Goal: Information Seeking & Learning: Learn about a topic

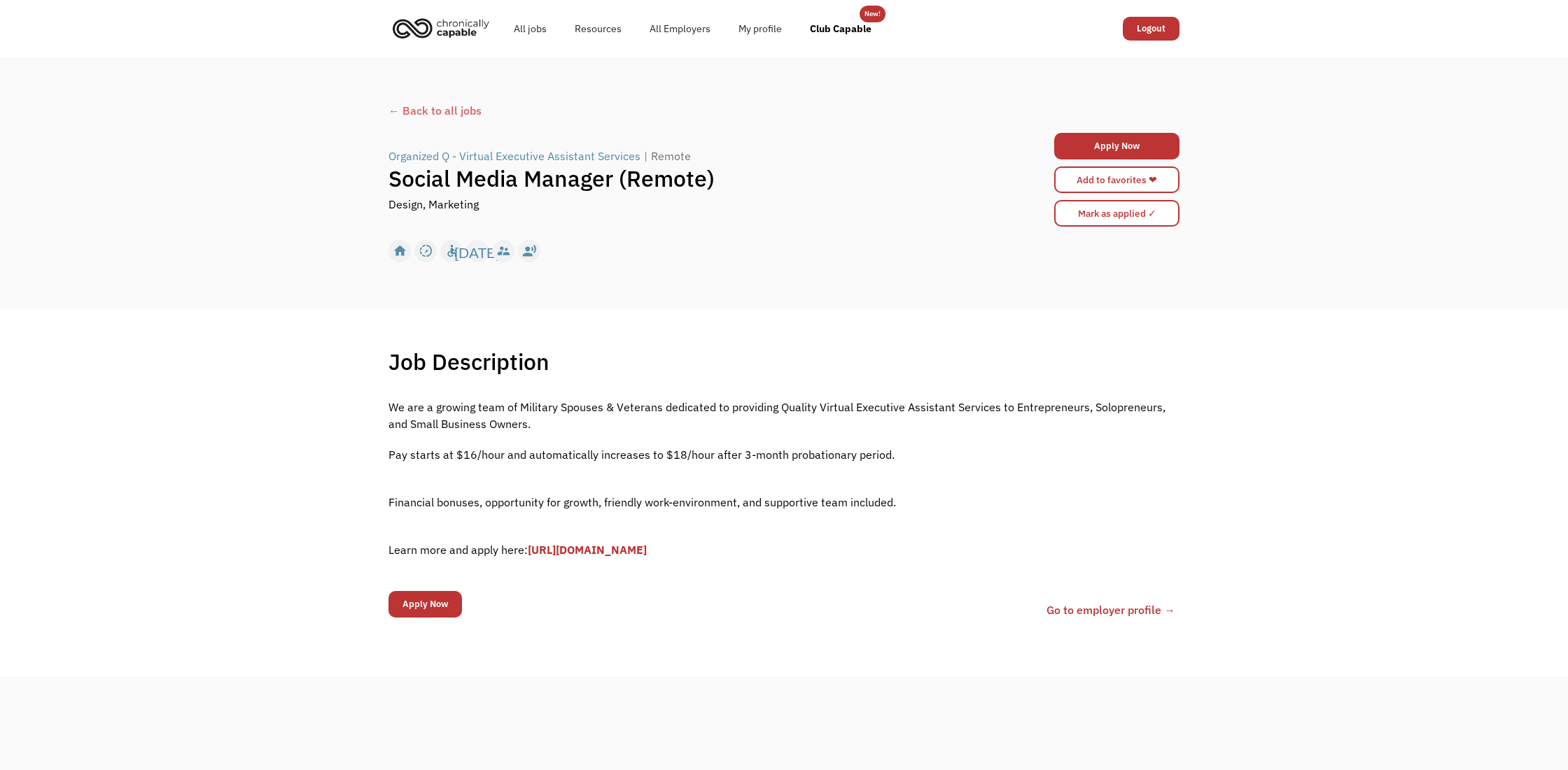
click at [478, 150] on div "Organized Q - Virtual Executive Assistant Services" at bounding box center [514, 156] width 252 height 17
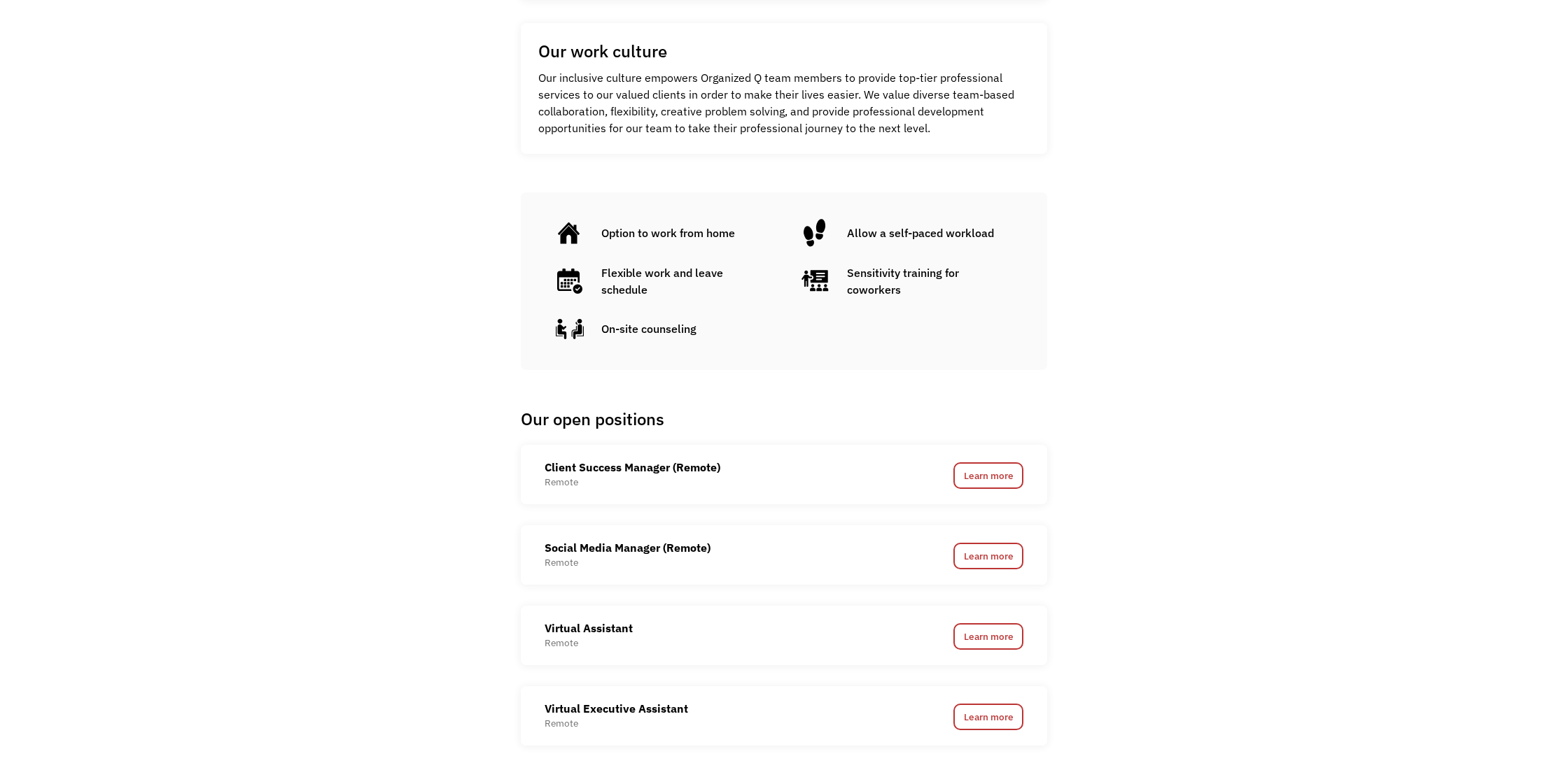
scroll to position [727, 0]
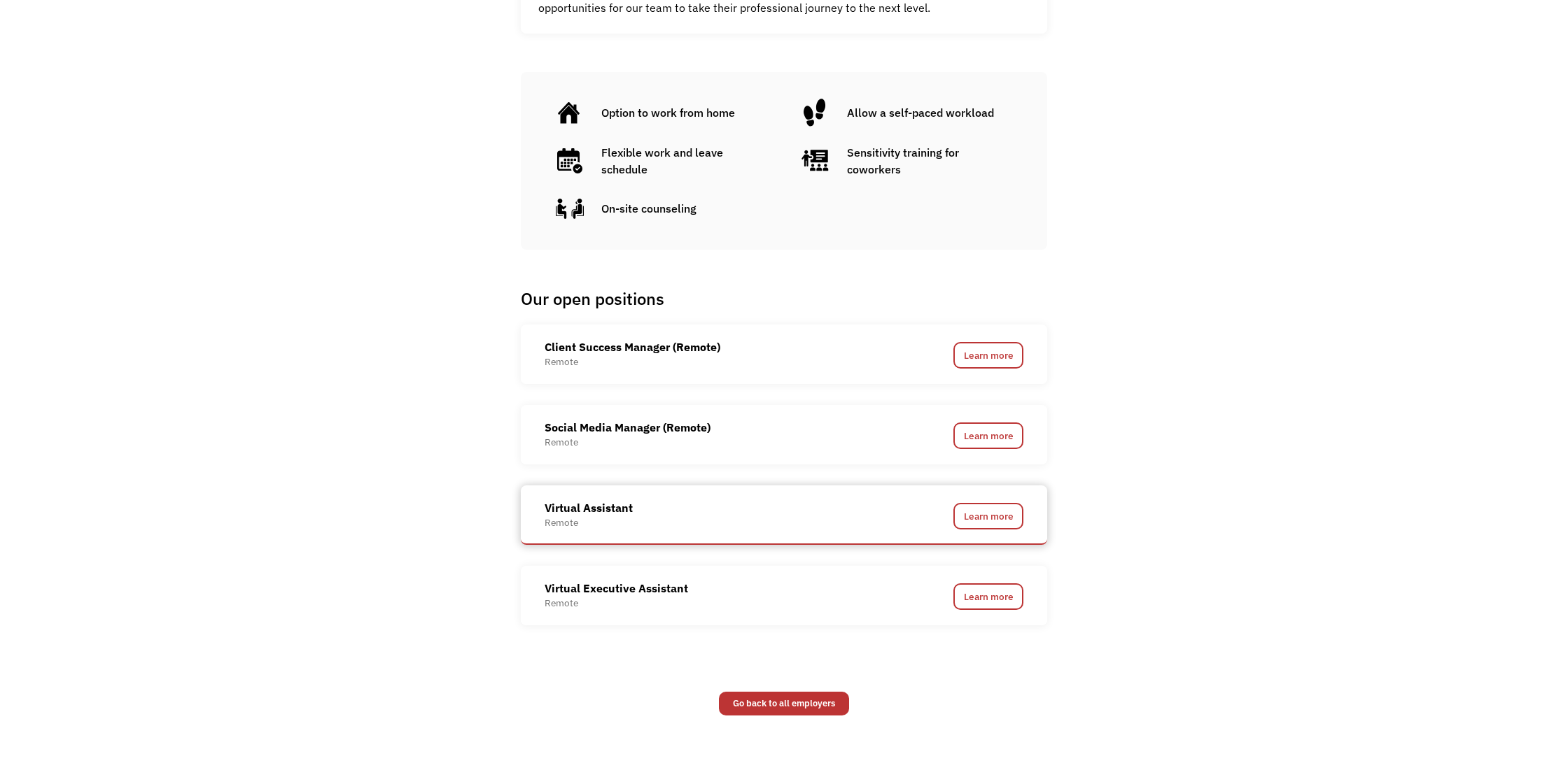
click at [573, 508] on div "Virtual Assistant" at bounding box center [589, 508] width 89 height 17
click at [964, 516] on link "Learn more" at bounding box center [988, 516] width 70 height 27
